Goal: Transaction & Acquisition: Book appointment/travel/reservation

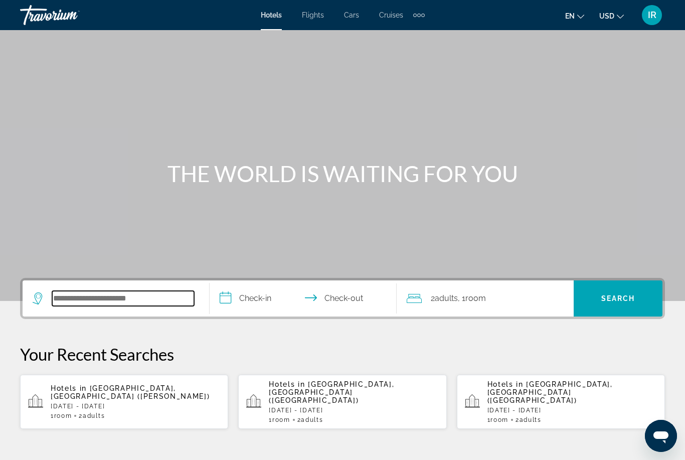
click at [126, 300] on input "Search widget" at bounding box center [123, 298] width 142 height 15
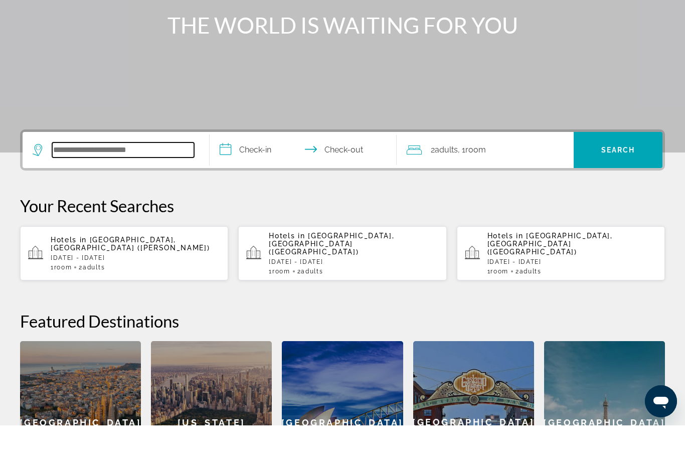
scroll to position [211, 0]
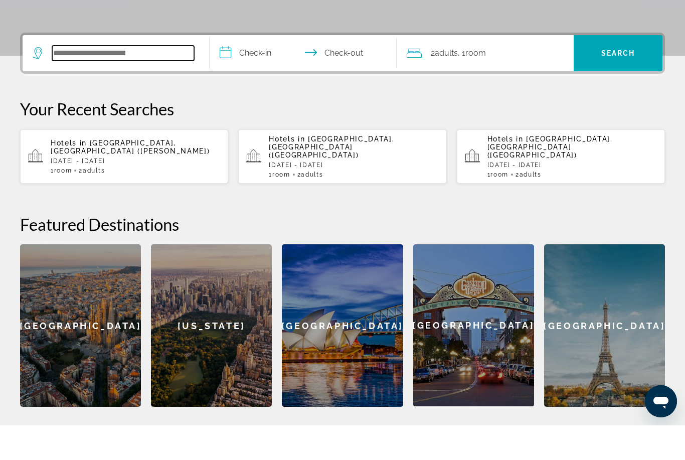
click at [70, 80] on input "Search widget" at bounding box center [123, 87] width 142 height 15
paste input "**********"
type input "**********"
click at [261, 70] on input "**********" at bounding box center [305, 89] width 191 height 39
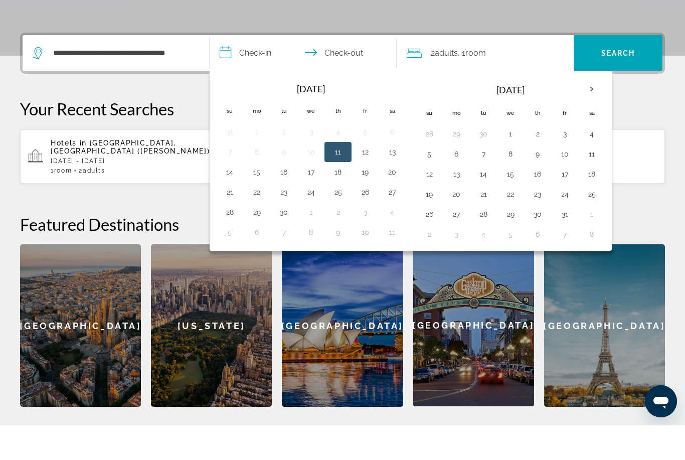
scroll to position [245, 0]
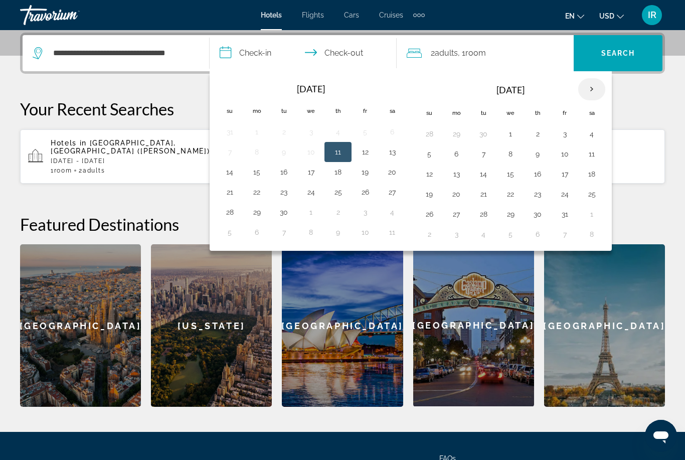
click at [598, 85] on th "Next month" at bounding box center [591, 89] width 27 height 22
click at [596, 90] on th "Next month" at bounding box center [591, 89] width 27 height 22
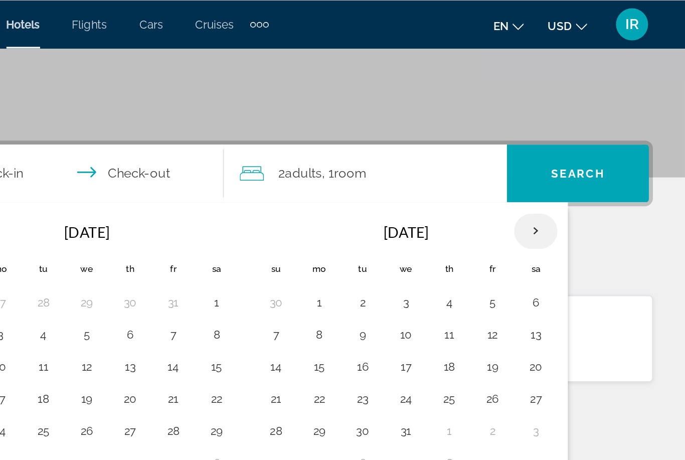
click at [578, 144] on th "Next month" at bounding box center [591, 144] width 27 height 22
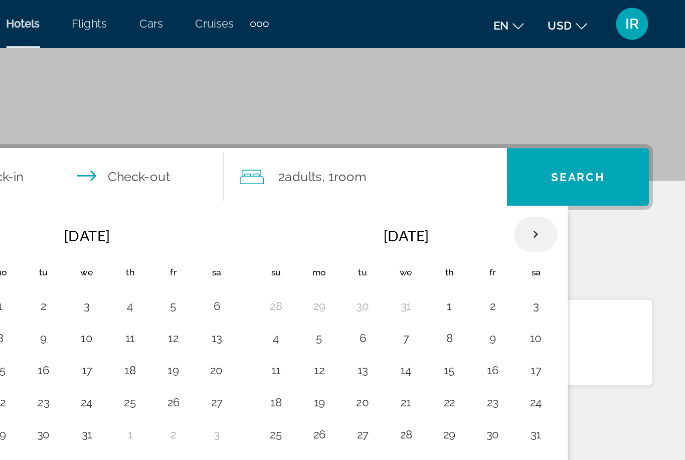
scroll to position [183, 0]
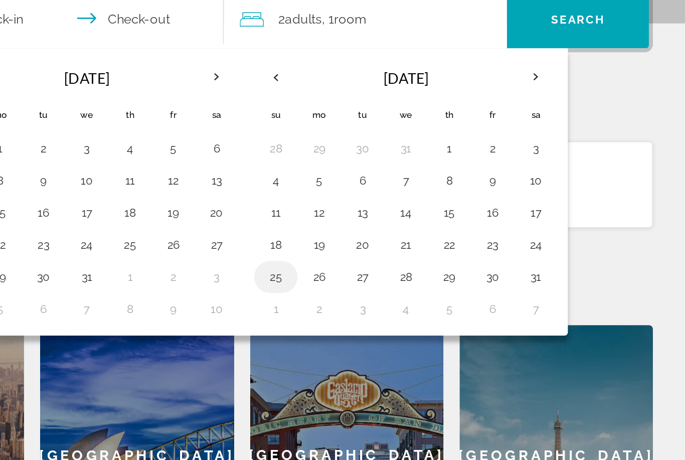
click at [421, 269] on button "25" at bounding box center [429, 276] width 16 height 14
click at [421, 289] on button "1" at bounding box center [429, 296] width 16 height 14
type input "**********"
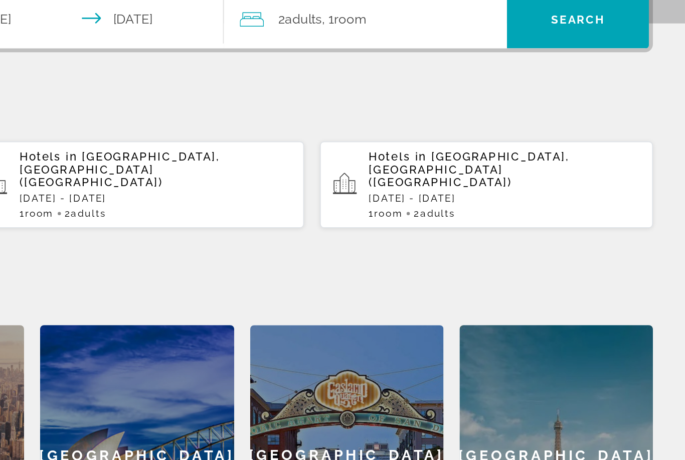
click at [407, 108] on div "2 Adult Adults , 1 Room rooms" at bounding box center [490, 115] width 167 height 14
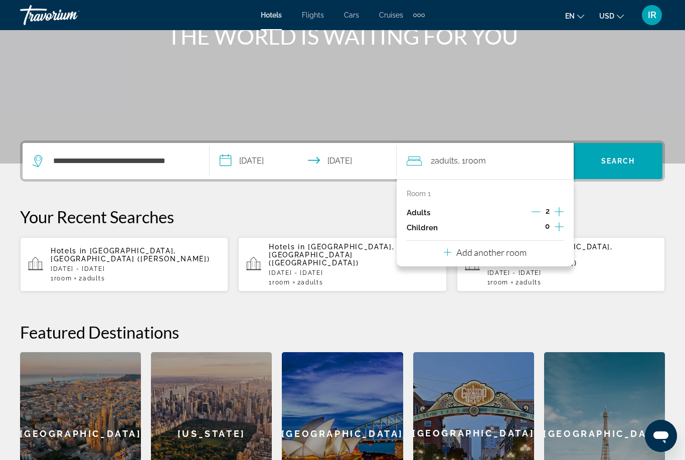
click at [558, 225] on icon "Increment children" at bounding box center [559, 226] width 9 height 9
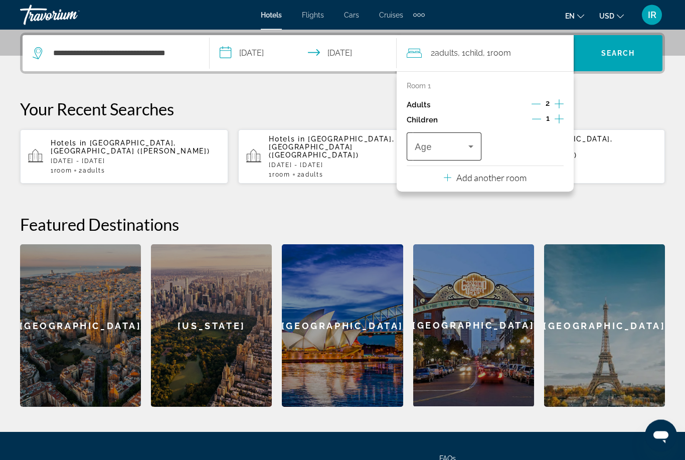
click at [470, 143] on icon "Travelers: 2 adults, 1 child" at bounding box center [471, 147] width 12 height 12
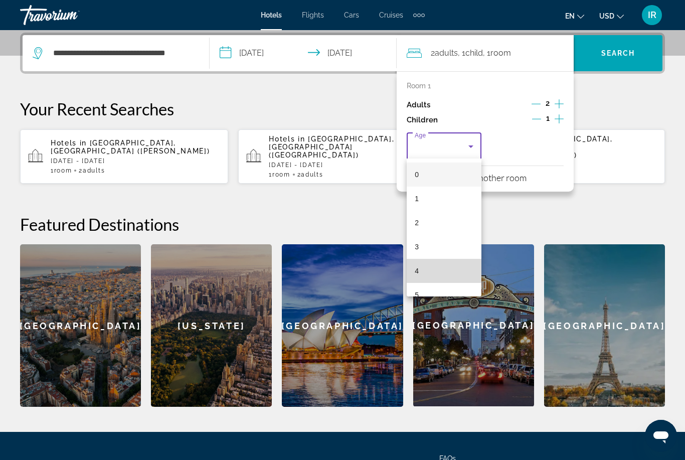
click at [444, 272] on mat-option "4" at bounding box center [444, 271] width 75 height 24
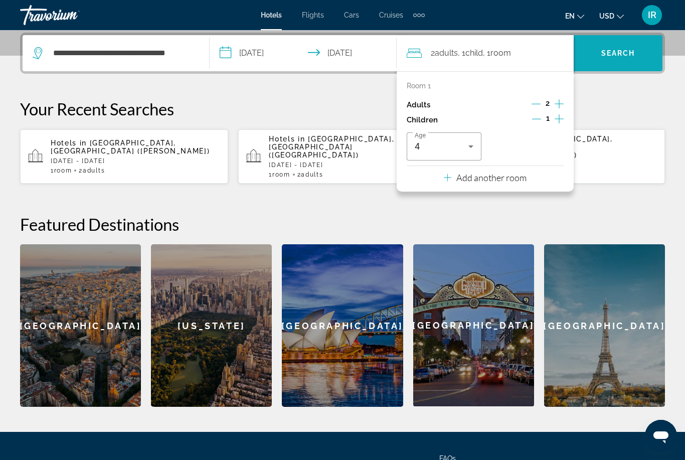
click at [617, 45] on span "Search widget" at bounding box center [618, 53] width 89 height 24
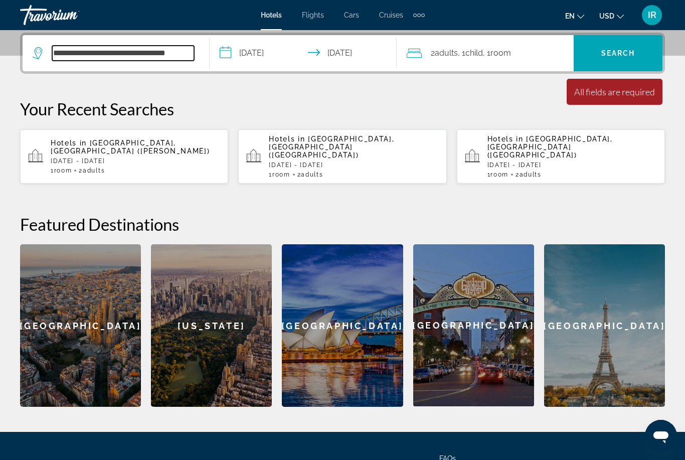
click at [186, 55] on input "**********" at bounding box center [123, 53] width 142 height 15
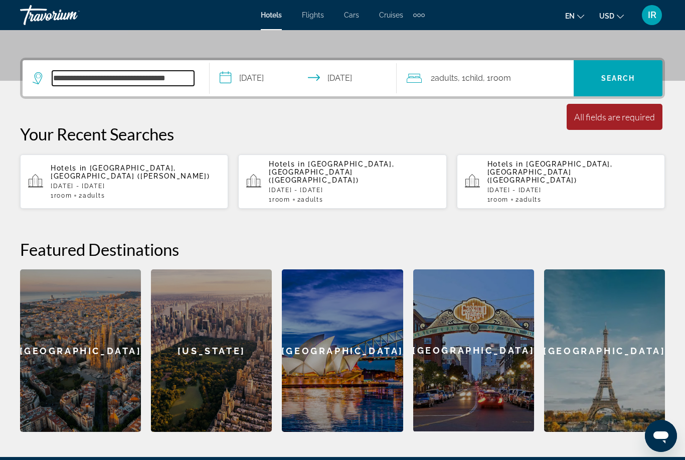
scroll to position [218, 0]
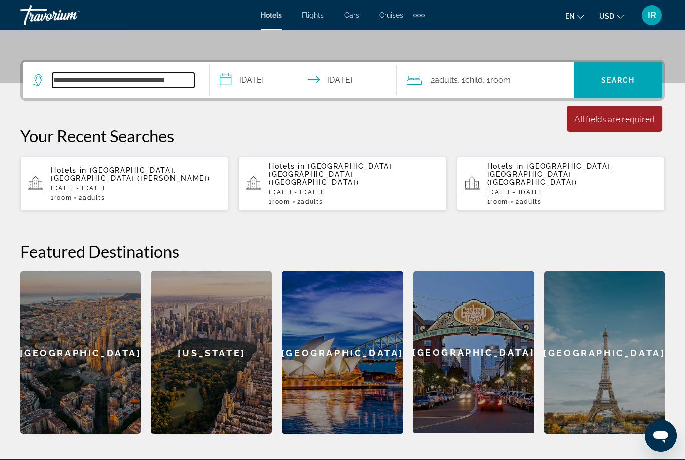
click at [174, 76] on input "**********" at bounding box center [123, 80] width 142 height 15
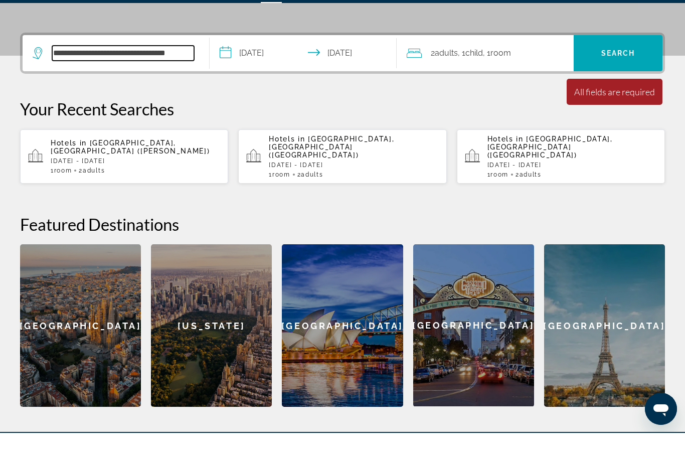
click at [186, 73] on input "**********" at bounding box center [123, 80] width 142 height 15
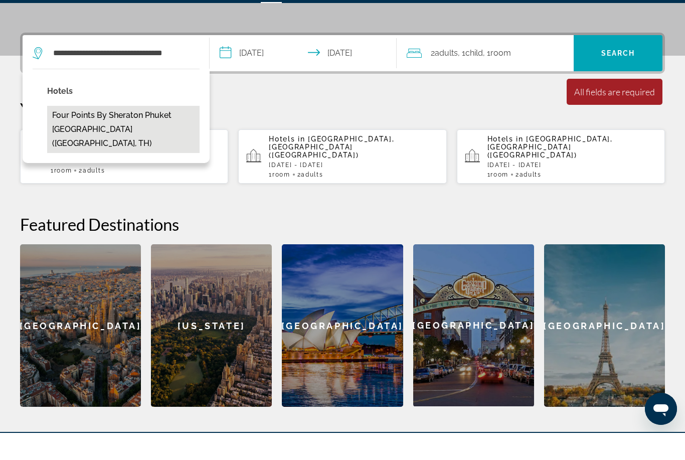
click at [149, 133] on button "Four Points by Sheraton Phuket [GEOGRAPHIC_DATA] ([GEOGRAPHIC_DATA], TH)" at bounding box center [123, 156] width 152 height 47
type input "**********"
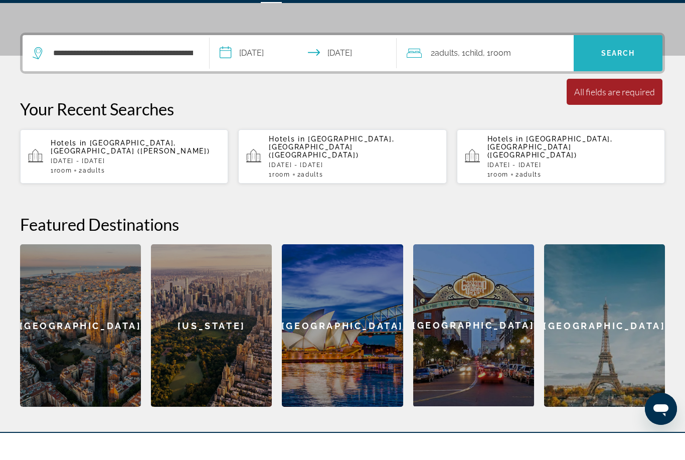
click at [613, 68] on span "Search widget" at bounding box center [618, 80] width 89 height 24
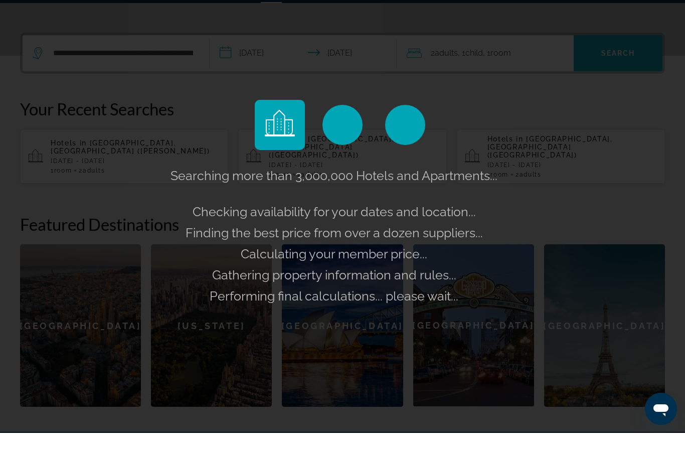
scroll to position [245, 0]
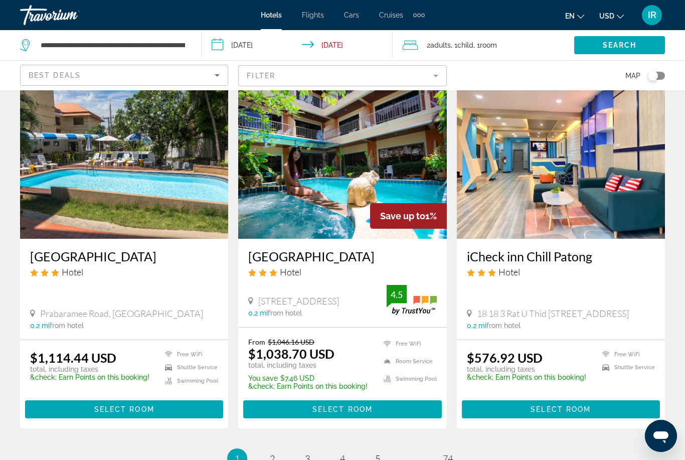
scroll to position [1297, 0]
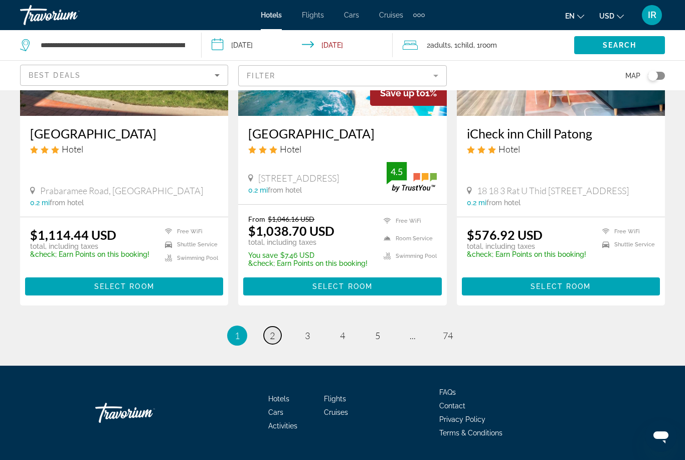
click at [270, 341] on span "2" at bounding box center [272, 335] width 5 height 11
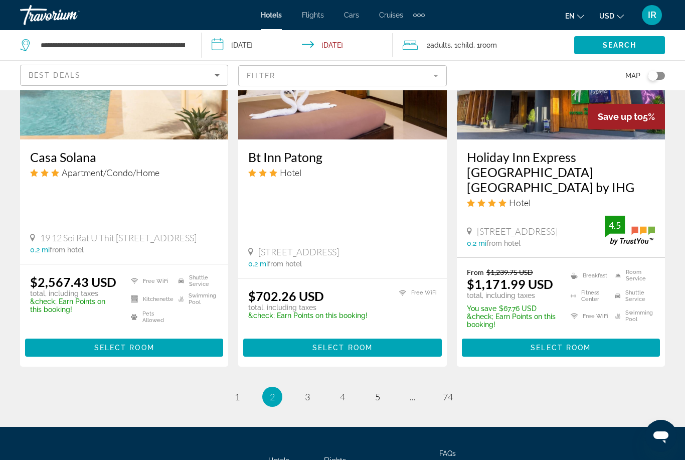
scroll to position [1350, 0]
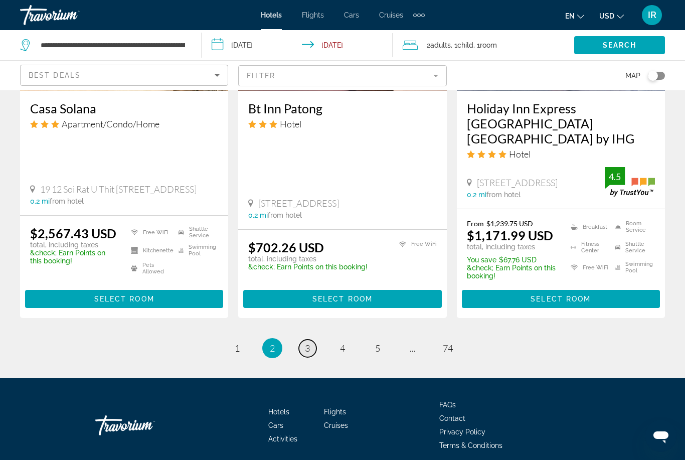
click at [301, 346] on link "page 3" at bounding box center [308, 349] width 18 height 18
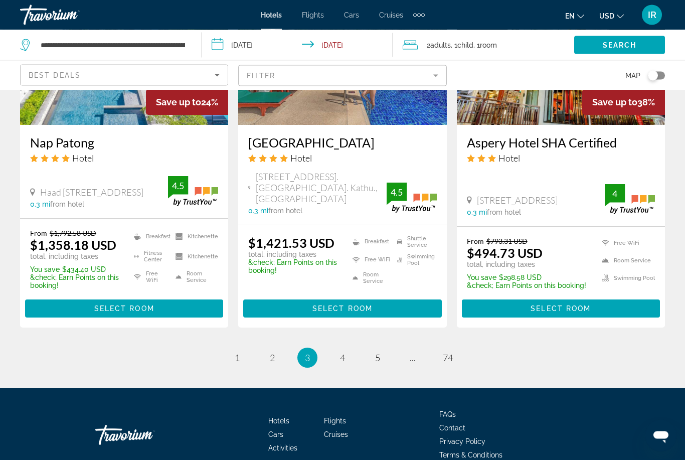
scroll to position [1304, 0]
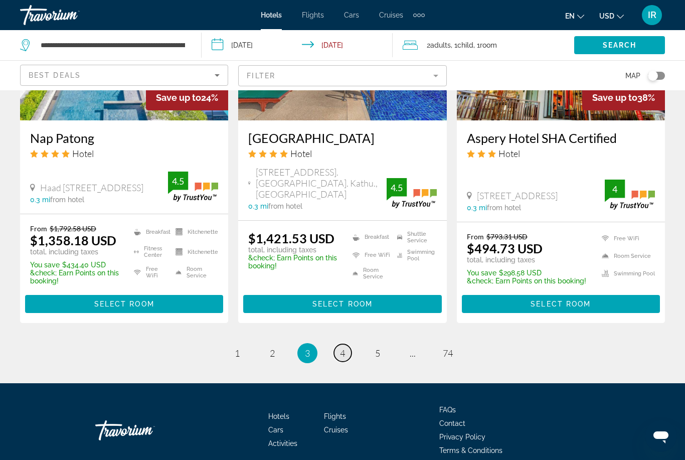
click at [346, 344] on link "page 4" at bounding box center [343, 353] width 18 height 18
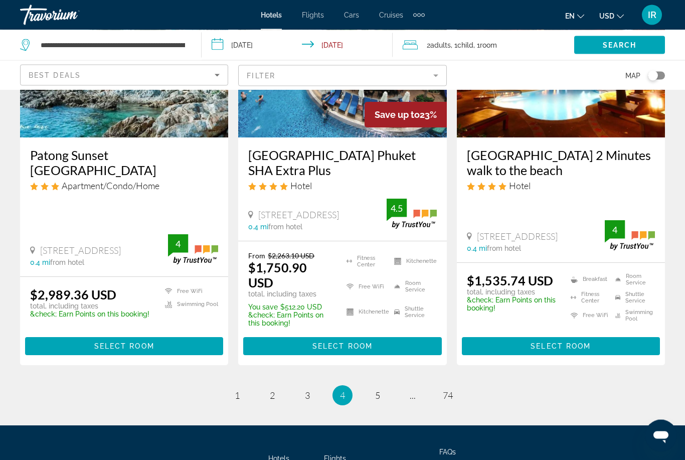
scroll to position [1386, 0]
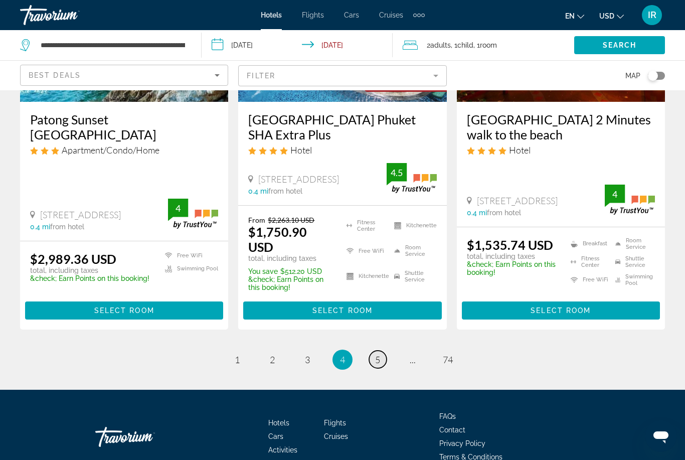
click at [381, 351] on link "page 5" at bounding box center [378, 360] width 18 height 18
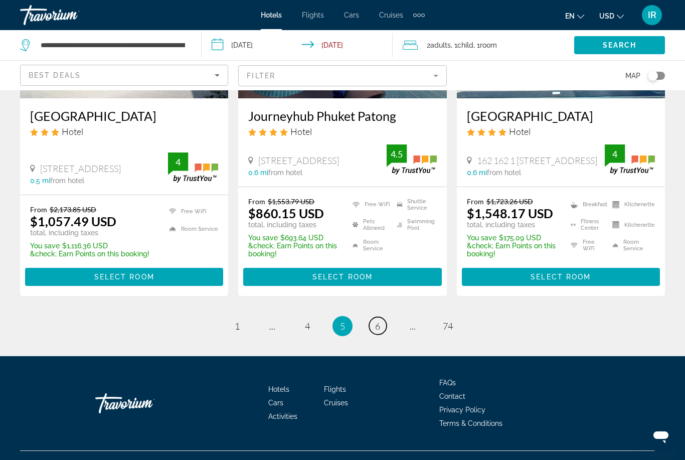
scroll to position [1328, 0]
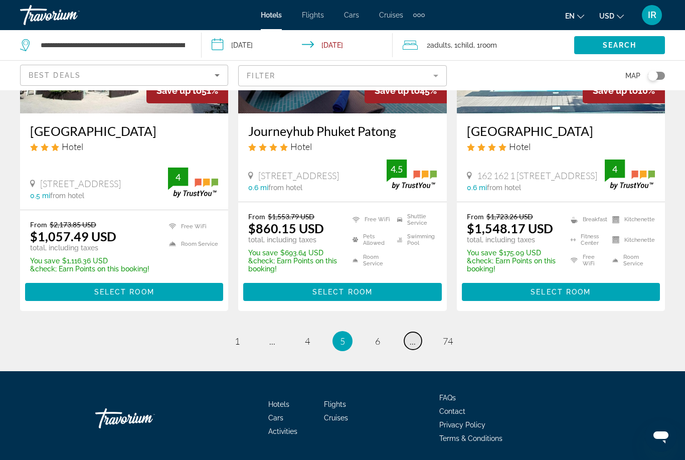
click at [409, 350] on link "page ..." at bounding box center [413, 341] width 18 height 18
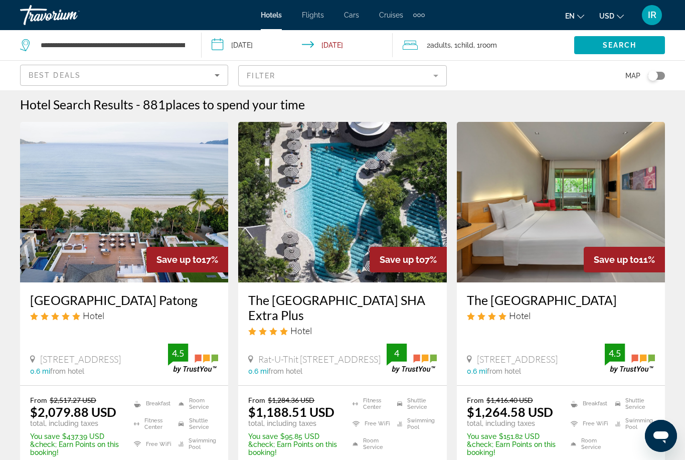
scroll to position [1, 0]
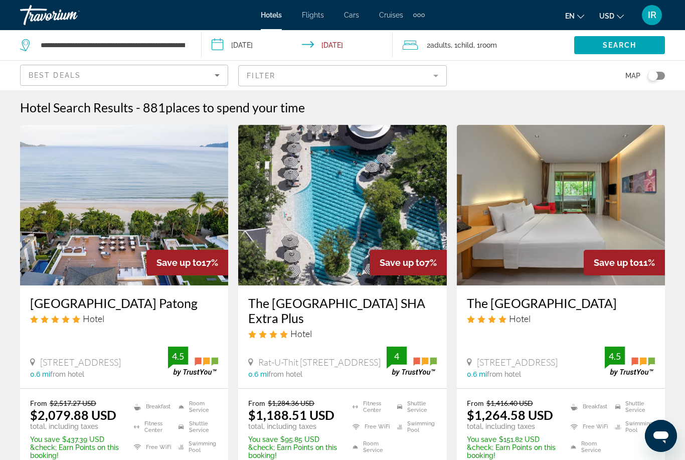
click at [301, 72] on mat-form-field "Filter" at bounding box center [342, 75] width 208 height 21
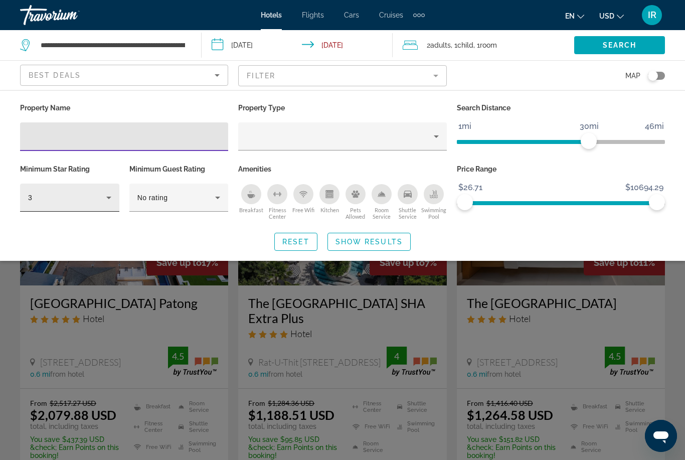
click at [104, 198] on icon "Hotel Filters" at bounding box center [109, 198] width 12 height 12
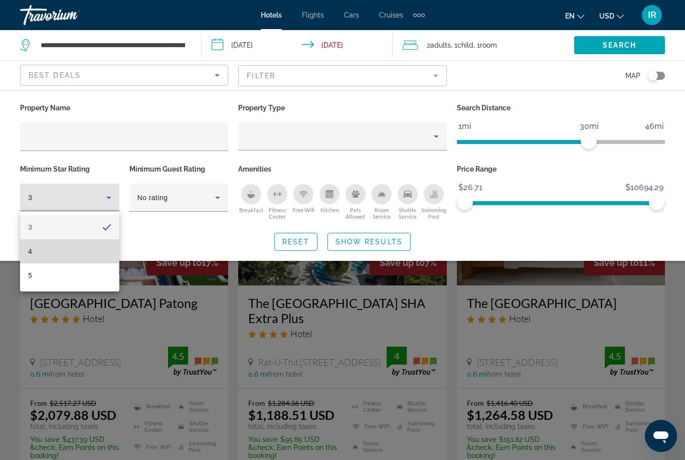
click at [69, 253] on mat-option "4" at bounding box center [69, 251] width 99 height 24
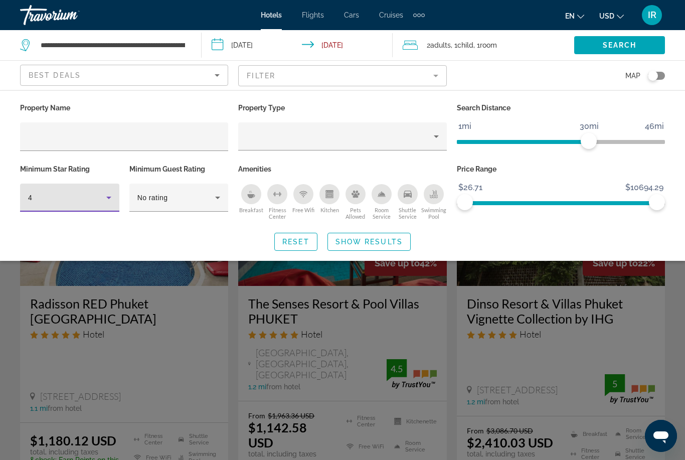
click at [629, 361] on div "Search widget" at bounding box center [342, 304] width 685 height 309
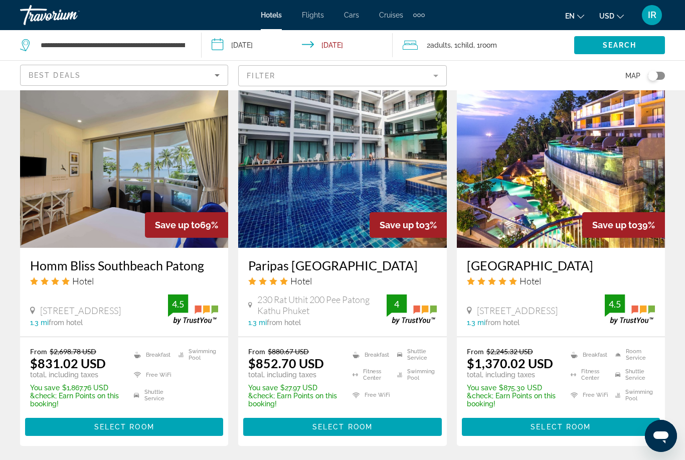
scroll to position [1245, 0]
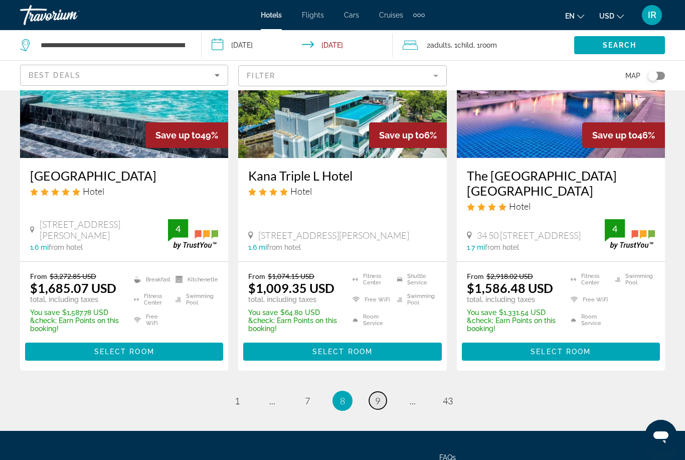
scroll to position [1357, 0]
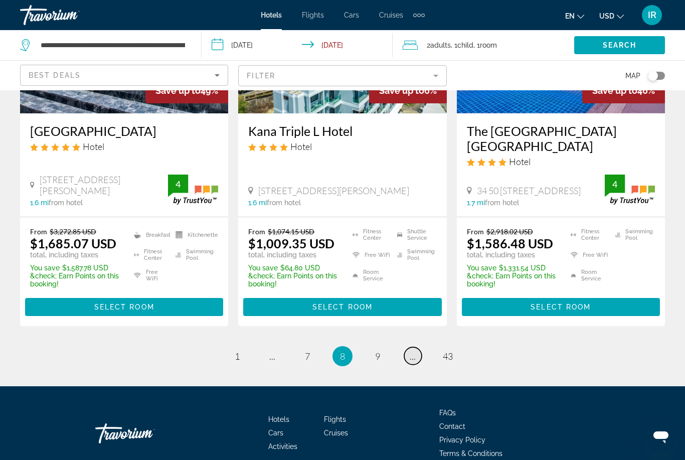
click at [411, 351] on span "..." at bounding box center [413, 356] width 6 height 11
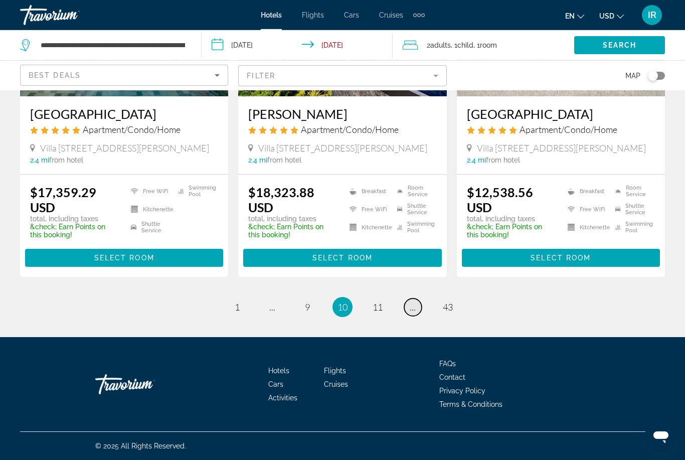
scroll to position [1357, 0]
